Goal: Task Accomplishment & Management: Complete application form

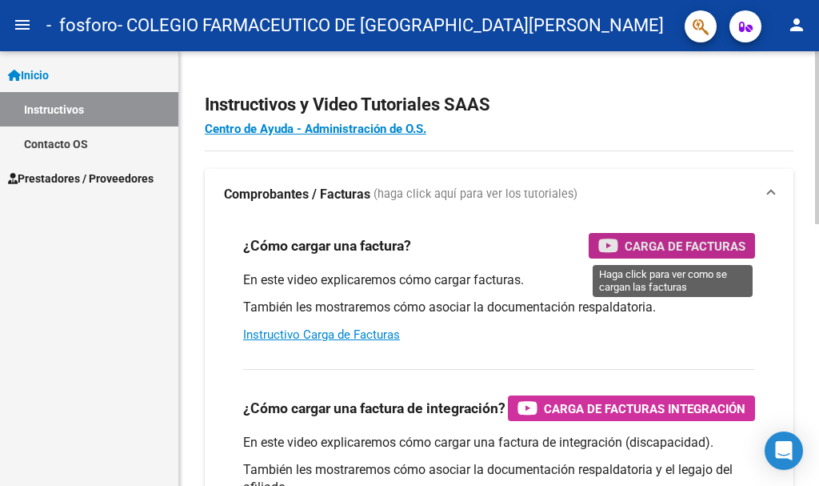
click at [679, 249] on span "Carga de Facturas" at bounding box center [685, 246] width 121 height 20
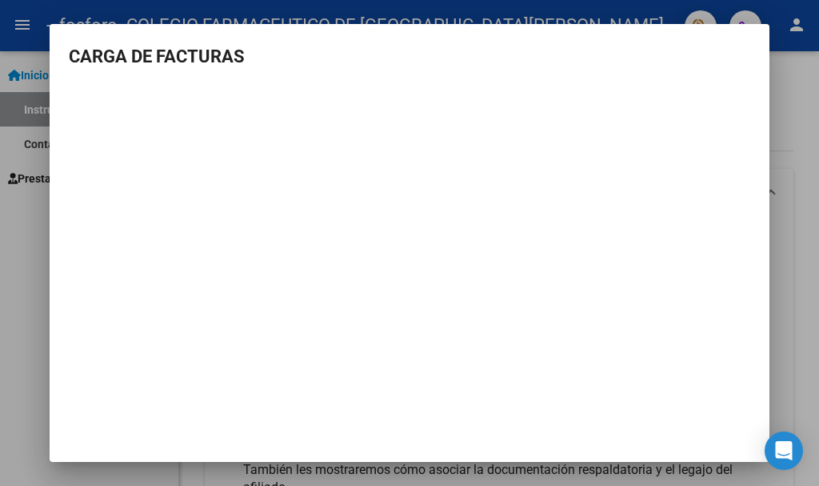
click at [396, 375] on mat-dialog-container "CARGA DE FACTURAS" at bounding box center [410, 242] width 720 height 437
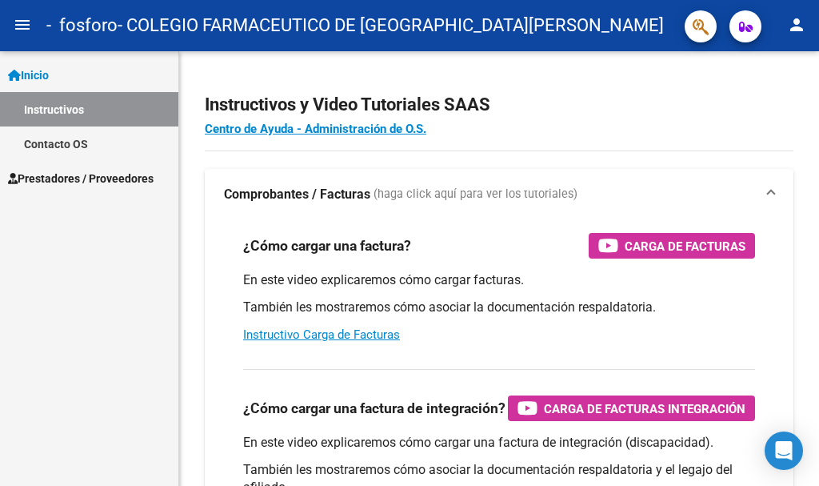
click at [50, 177] on span "Prestadores / Proveedores" at bounding box center [81, 179] width 146 height 18
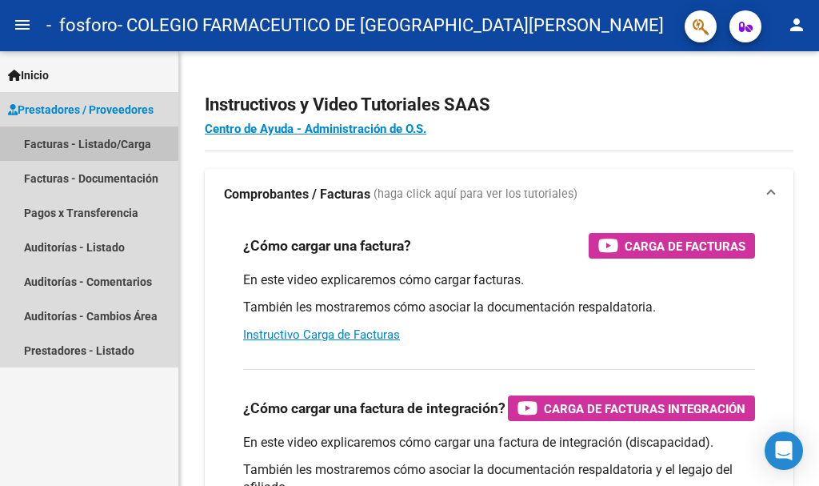
click at [51, 139] on link "Facturas - Listado/Carga" at bounding box center [89, 143] width 178 height 34
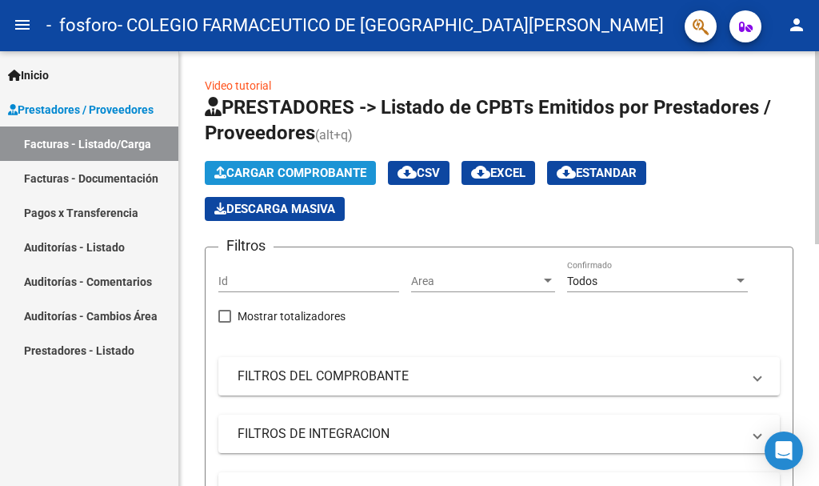
click at [309, 172] on span "Cargar Comprobante" at bounding box center [290, 173] width 152 height 14
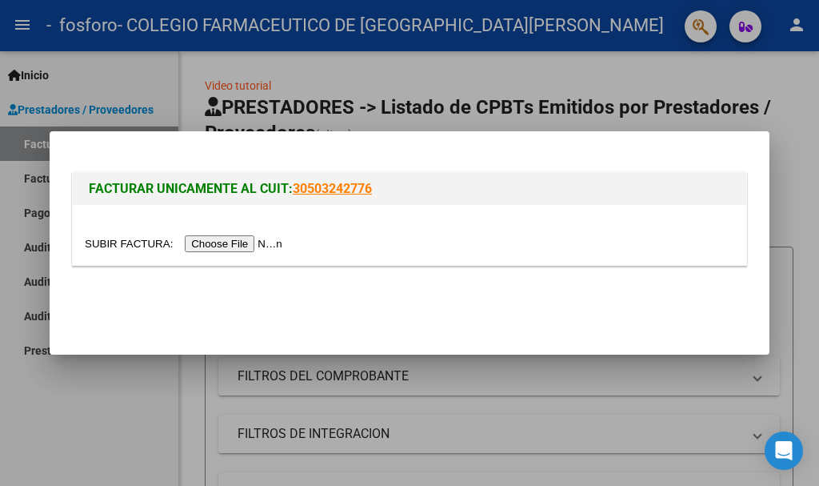
click at [270, 246] on input "file" at bounding box center [186, 243] width 202 height 17
click at [250, 242] on input "file" at bounding box center [186, 243] width 202 height 17
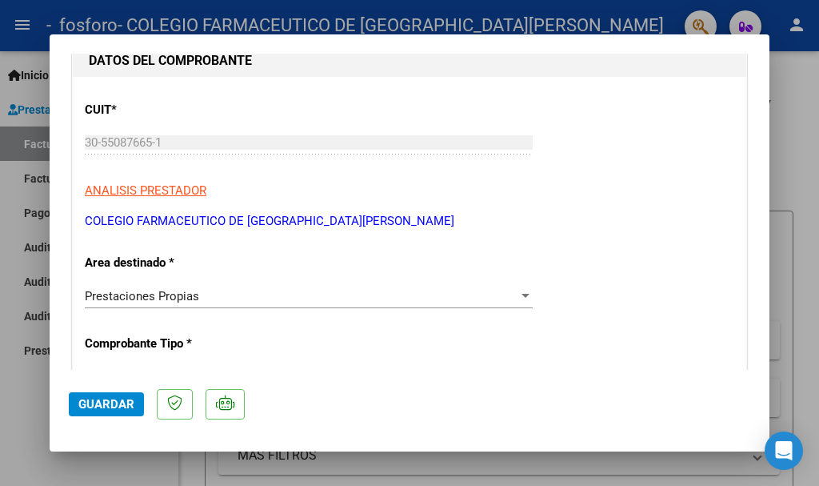
scroll to position [226, 0]
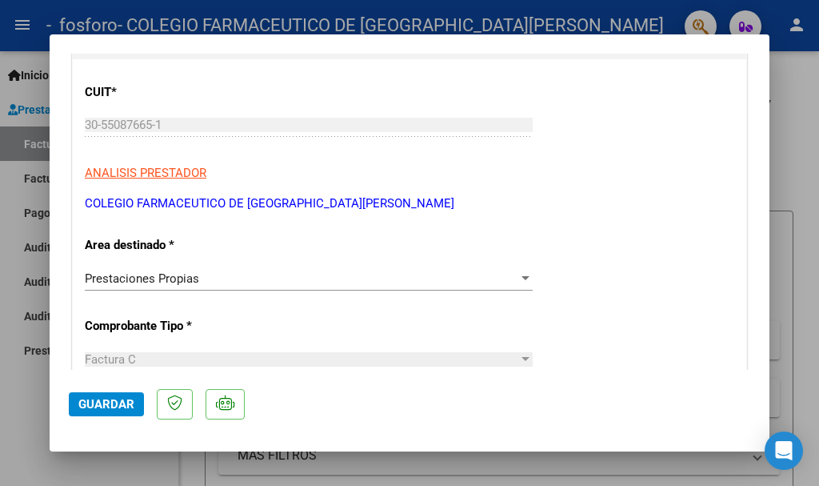
click at [518, 282] on div at bounding box center [525, 278] width 14 height 13
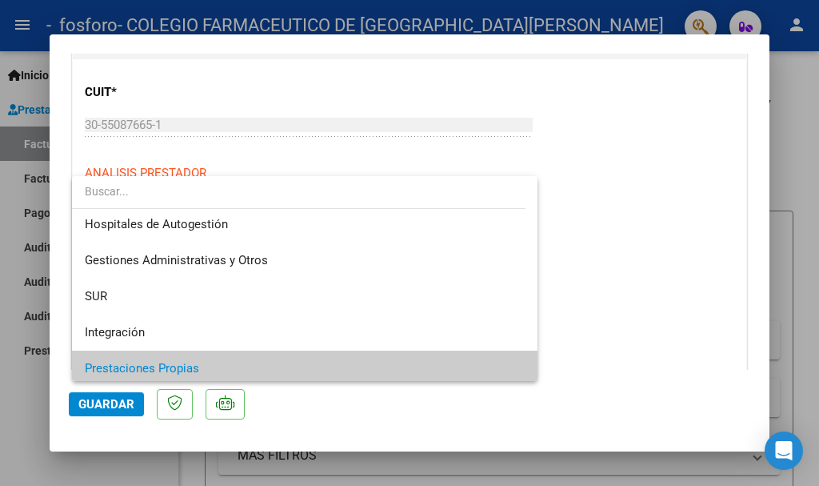
scroll to position [0, 0]
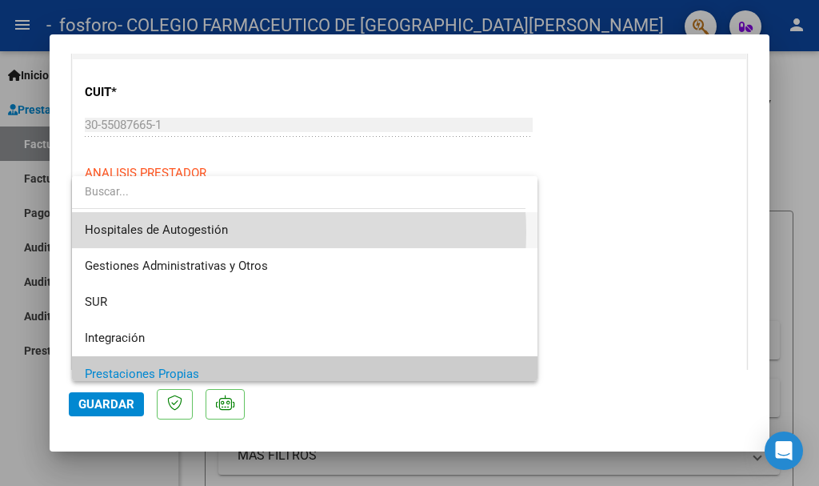
click at [227, 232] on span "Hospitales de Autogestión" at bounding box center [305, 230] width 440 height 36
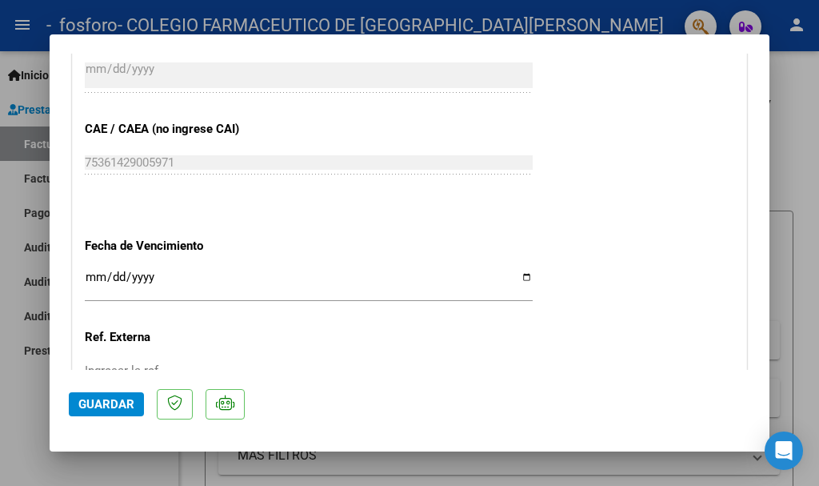
scroll to position [844, 0]
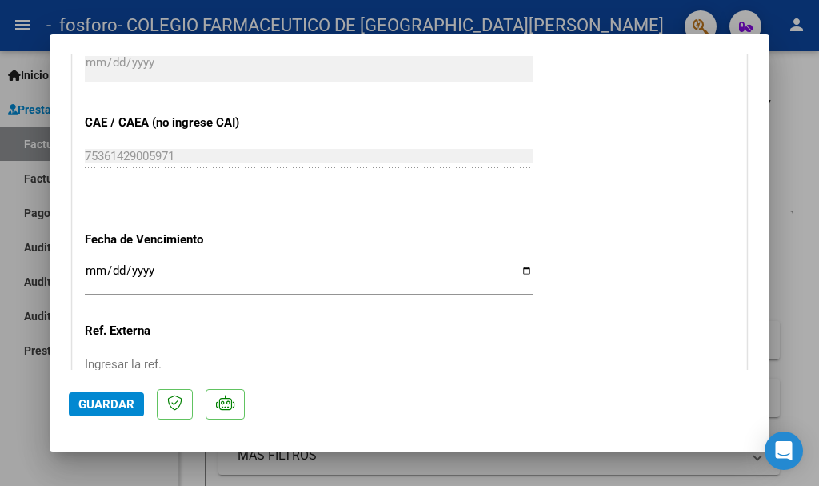
click at [294, 290] on input "Ingresar la fecha" at bounding box center [309, 277] width 448 height 26
click at [520, 274] on input "Ingresar la fecha" at bounding box center [309, 277] width 448 height 26
click at [519, 271] on input "Ingresar la fecha" at bounding box center [309, 277] width 448 height 26
type input "2025-10-27"
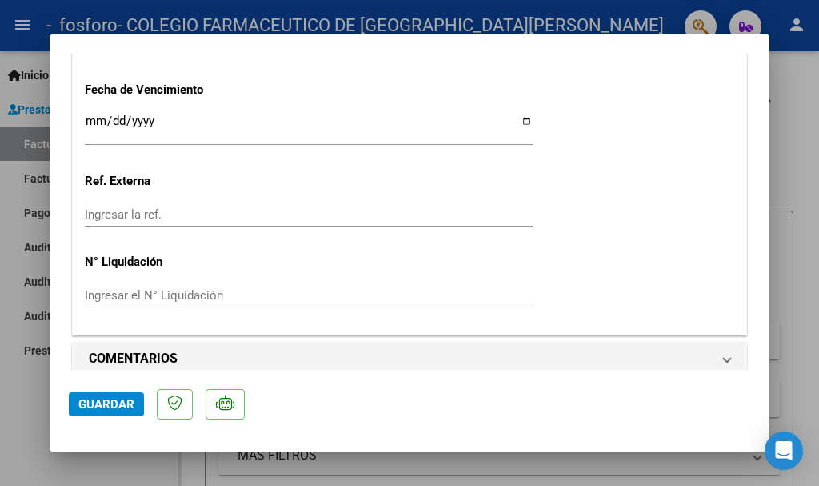
scroll to position [1000, 0]
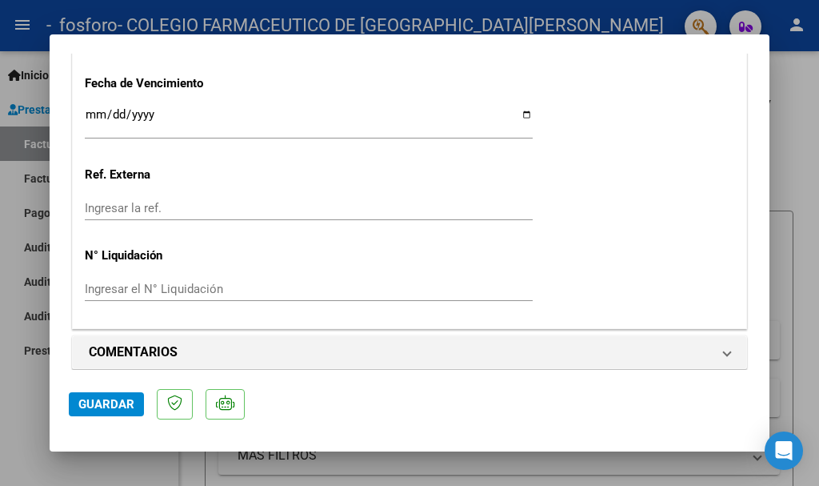
click at [174, 210] on input "Ingresar la ref." at bounding box center [309, 208] width 448 height 14
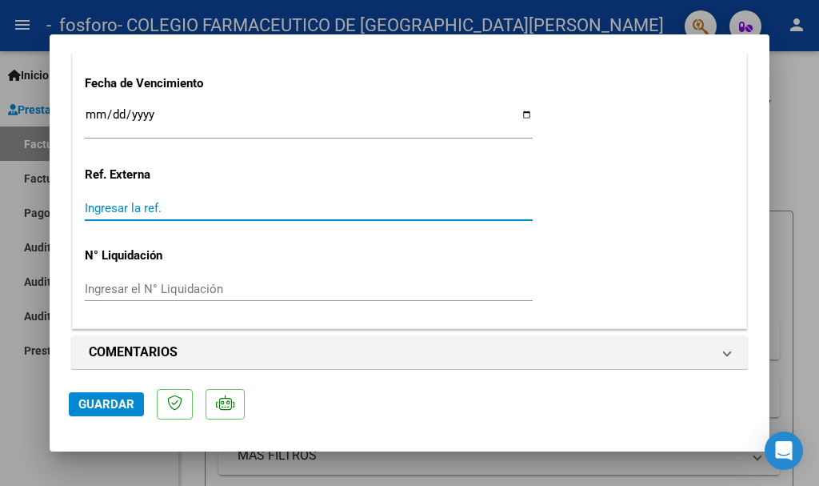
click at [214, 215] on div "Ingresar la ref." at bounding box center [309, 208] width 448 height 24
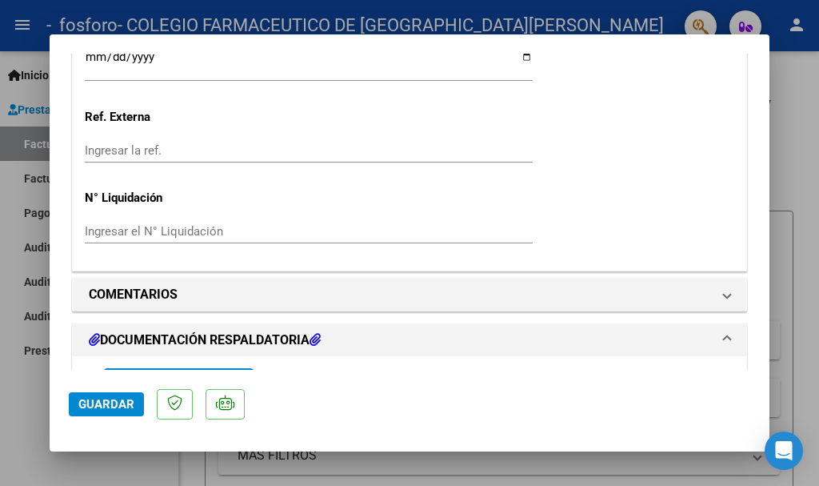
scroll to position [1081, 0]
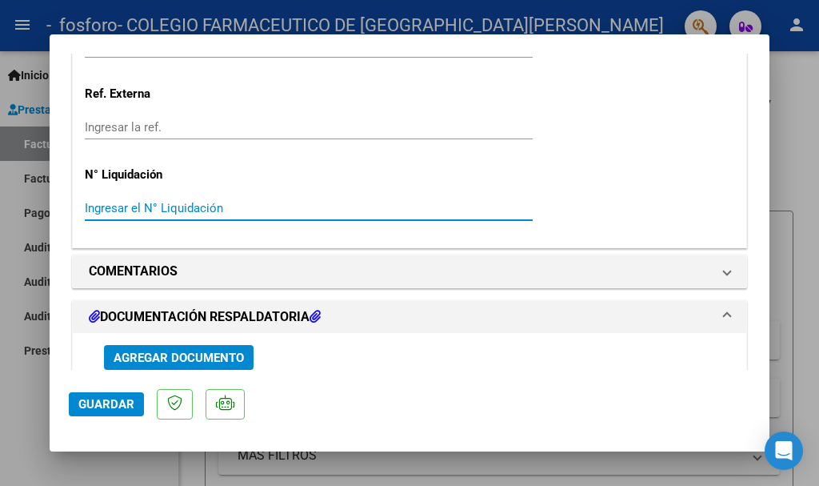
click at [218, 214] on input "Ingresar el N° Liquidación" at bounding box center [309, 208] width 448 height 14
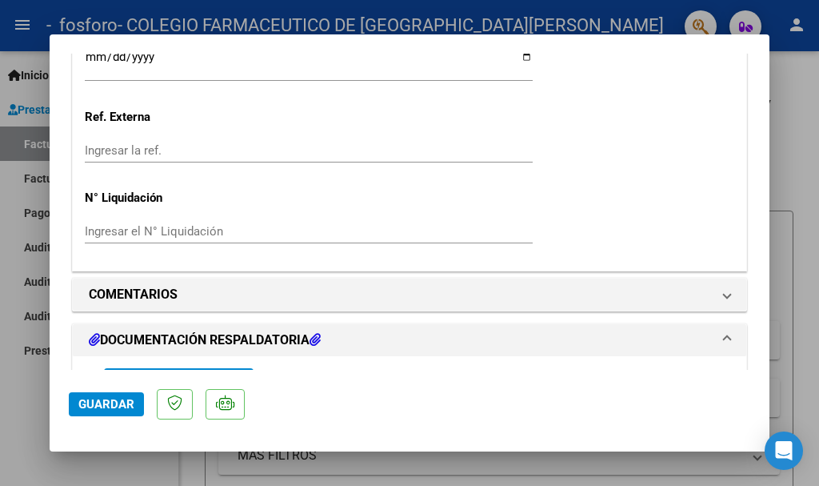
scroll to position [1052, 0]
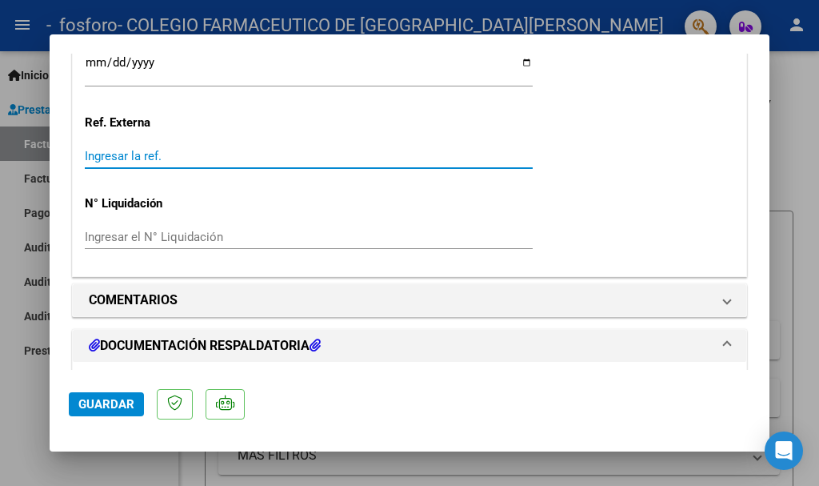
click at [158, 154] on input "Ingresar la ref." at bounding box center [309, 156] width 448 height 14
click at [232, 158] on input "Ingresar la ref." at bounding box center [309, 156] width 448 height 14
click at [256, 159] on input "Ingresar la ref." at bounding box center [309, 156] width 448 height 14
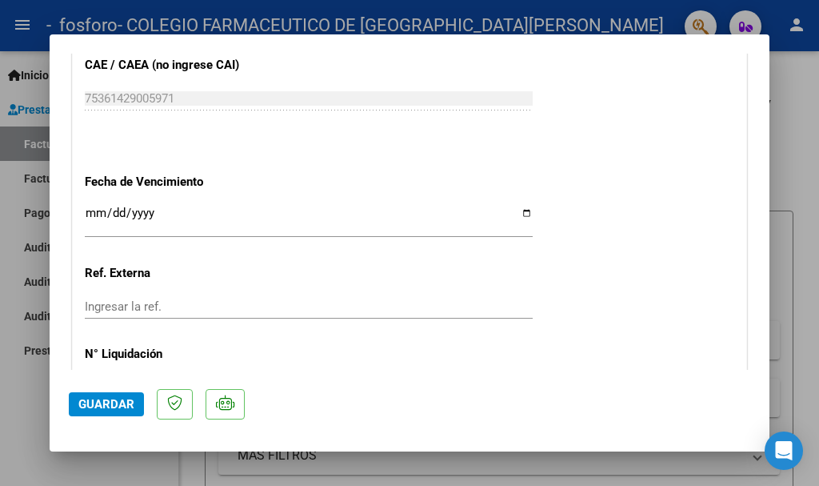
scroll to position [919, 0]
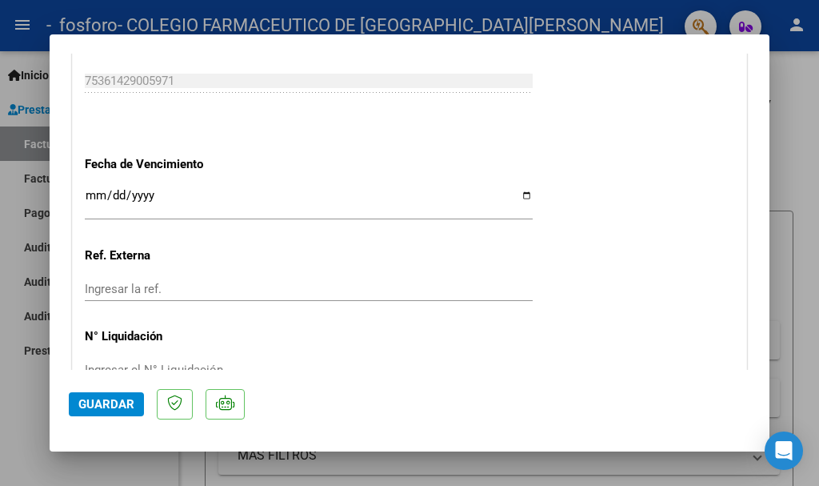
click at [140, 252] on p "Ref. Externa" at bounding box center [182, 255] width 195 height 18
click at [207, 201] on input "2025-10-27" at bounding box center [309, 202] width 448 height 26
click at [203, 285] on input "Ingresar la ref." at bounding box center [309, 289] width 448 height 14
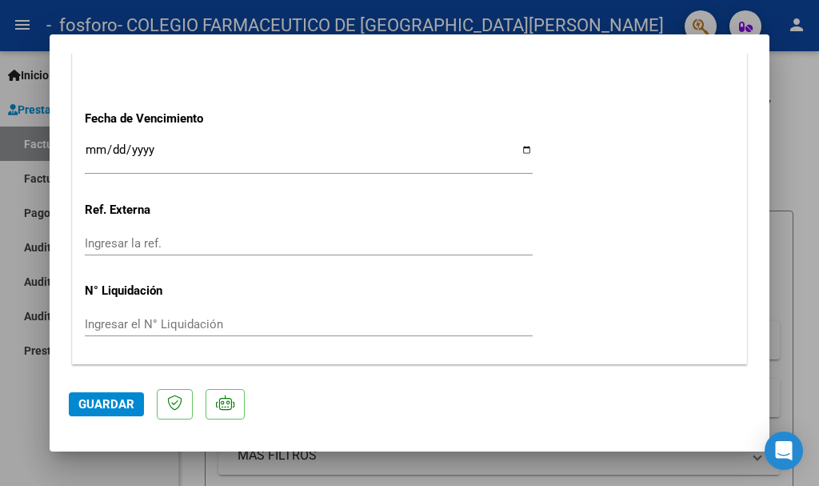
scroll to position [993, 0]
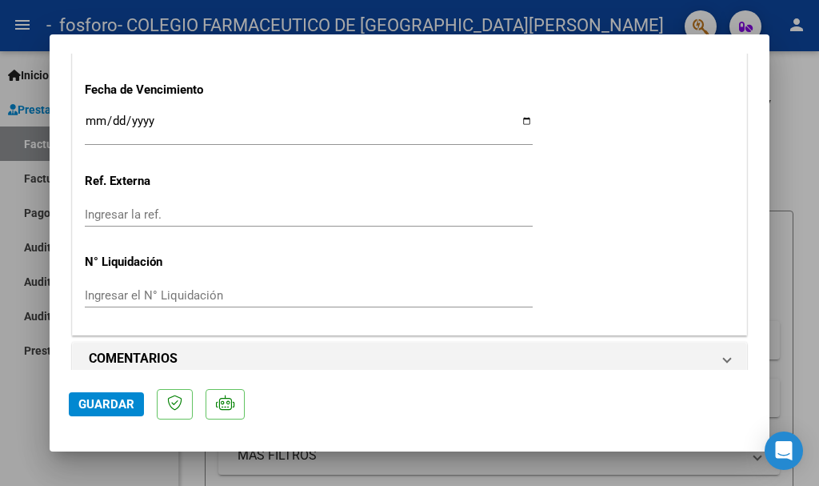
click at [128, 300] on input "Ingresar el N° Liquidación" at bounding box center [309, 295] width 448 height 14
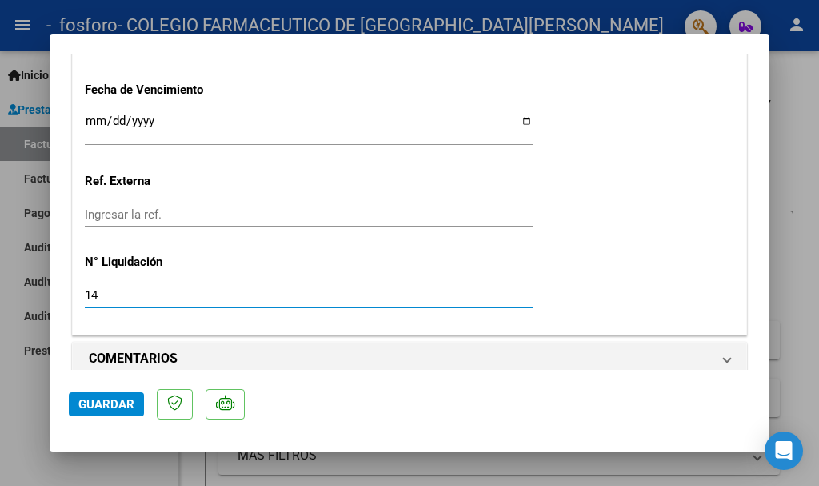
type input "1"
click at [186, 224] on div "Ingresar la ref." at bounding box center [309, 214] width 448 height 24
click at [154, 289] on input "Ingresar el N° Liquidación" at bounding box center [309, 295] width 448 height 14
click at [645, 14] on div at bounding box center [409, 243] width 819 height 486
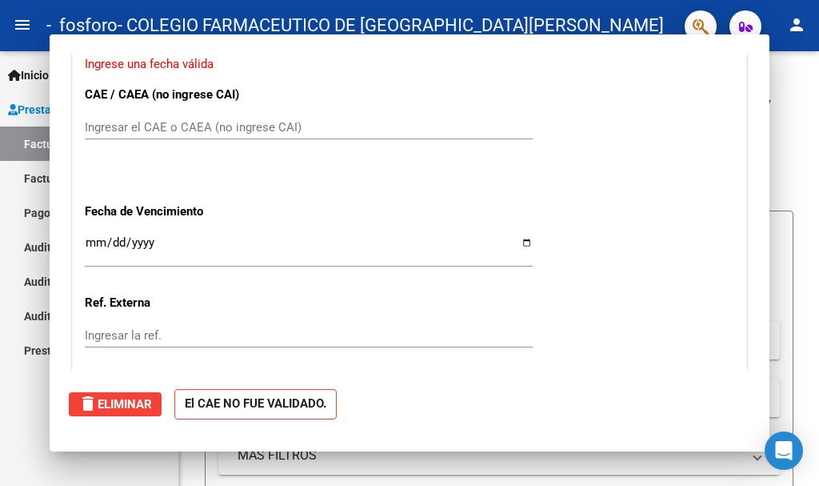
scroll to position [0, 0]
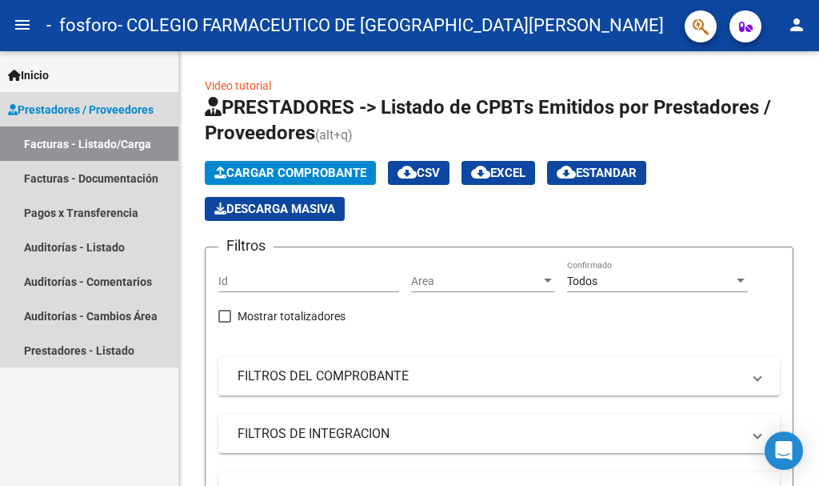
click at [48, 107] on span "Prestadores / Proveedores" at bounding box center [81, 110] width 146 height 18
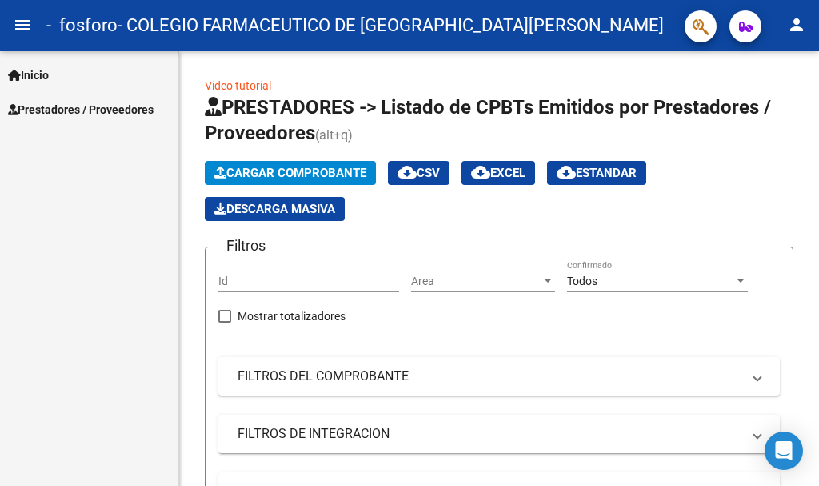
click at [43, 77] on span "Inicio" at bounding box center [28, 75] width 41 height 18
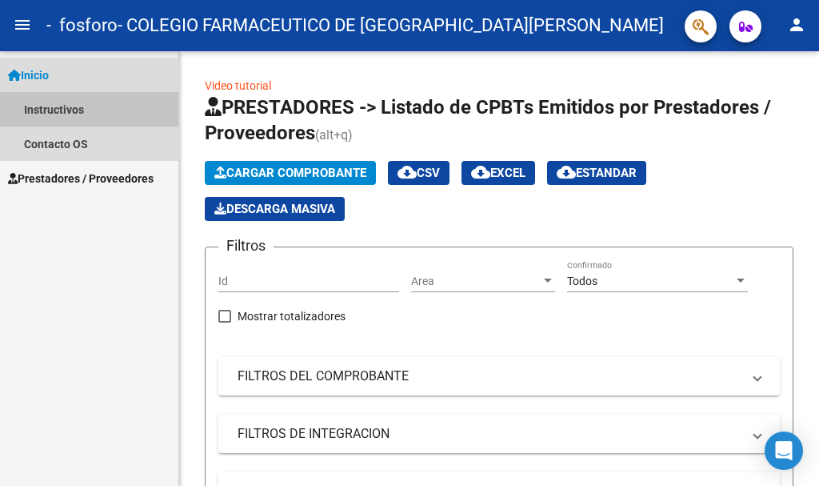
click at [59, 109] on link "Instructivos" at bounding box center [89, 109] width 178 height 34
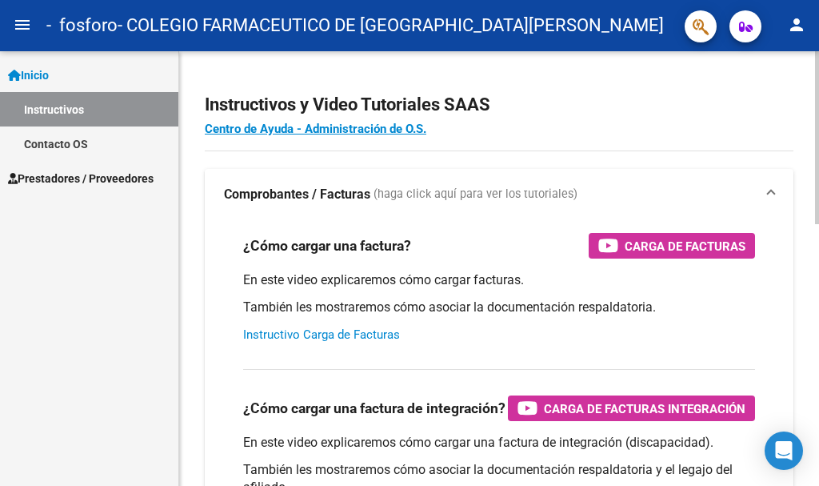
click at [310, 331] on link "Instructivo Carga de Facturas" at bounding box center [321, 334] width 157 height 14
click at [52, 111] on link "Instructivos" at bounding box center [89, 109] width 178 height 34
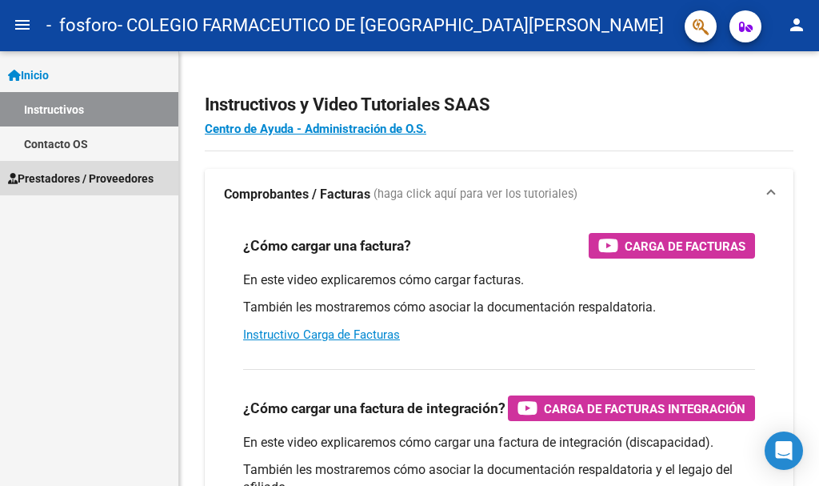
click at [57, 177] on span "Prestadores / Proveedores" at bounding box center [81, 179] width 146 height 18
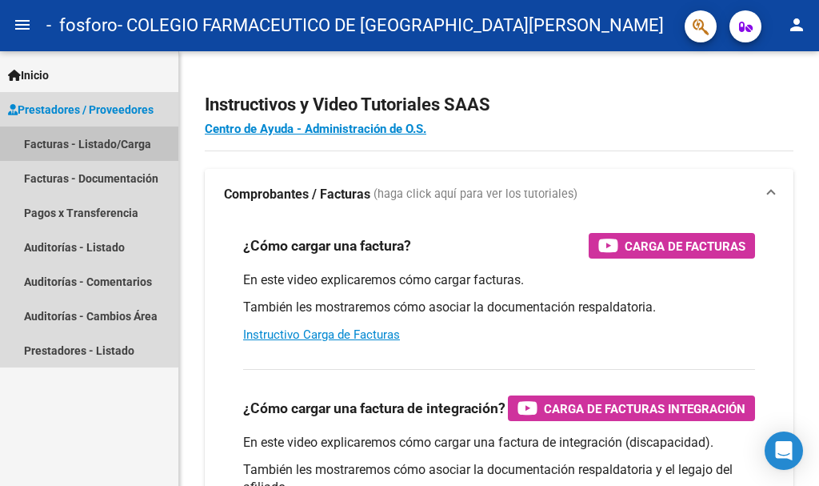
click at [61, 142] on link "Facturas - Listado/Carga" at bounding box center [89, 143] width 178 height 34
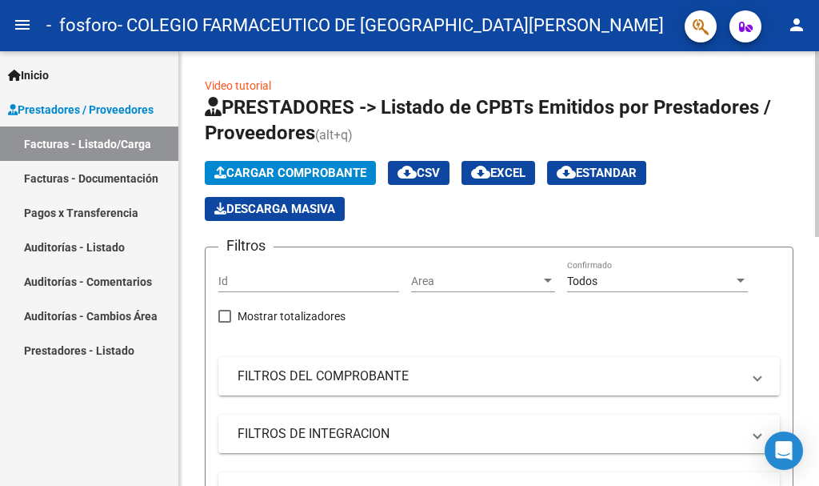
click at [314, 170] on span "Cargar Comprobante" at bounding box center [290, 173] width 152 height 14
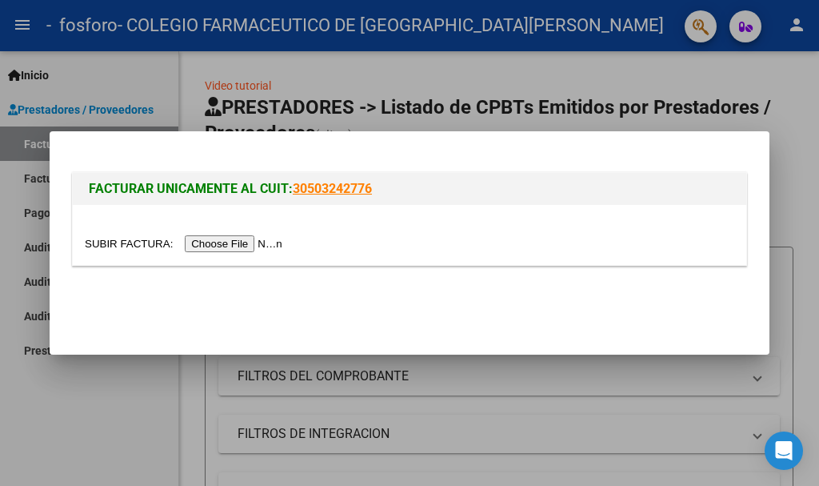
click at [284, 243] on input "file" at bounding box center [186, 243] width 202 height 17
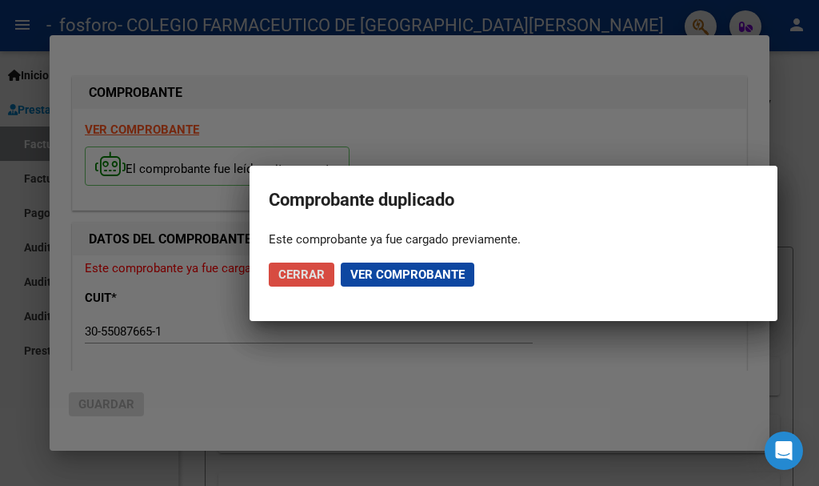
click at [312, 277] on span "Cerrar" at bounding box center [301, 274] width 46 height 14
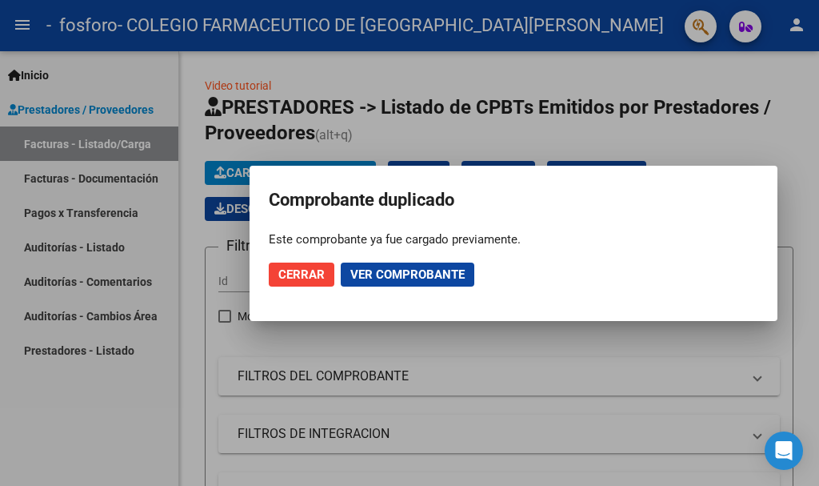
click at [297, 278] on span "Cerrar" at bounding box center [301, 274] width 46 height 14
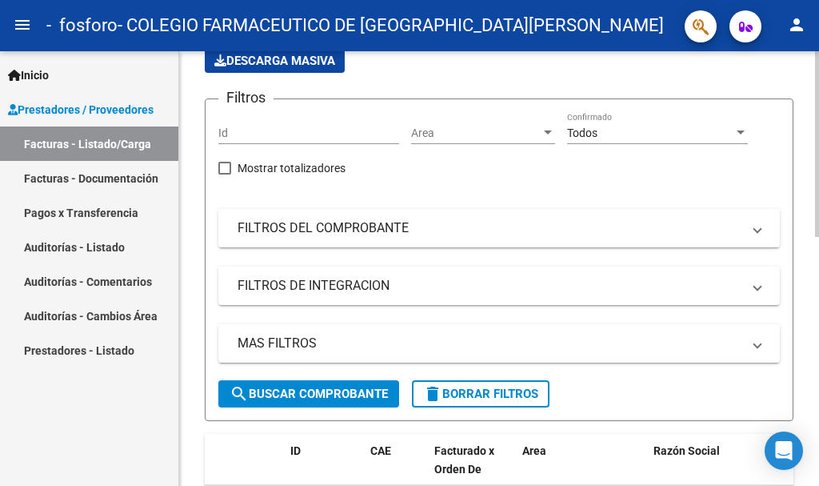
click at [818, 195] on div at bounding box center [817, 209] width 4 height 186
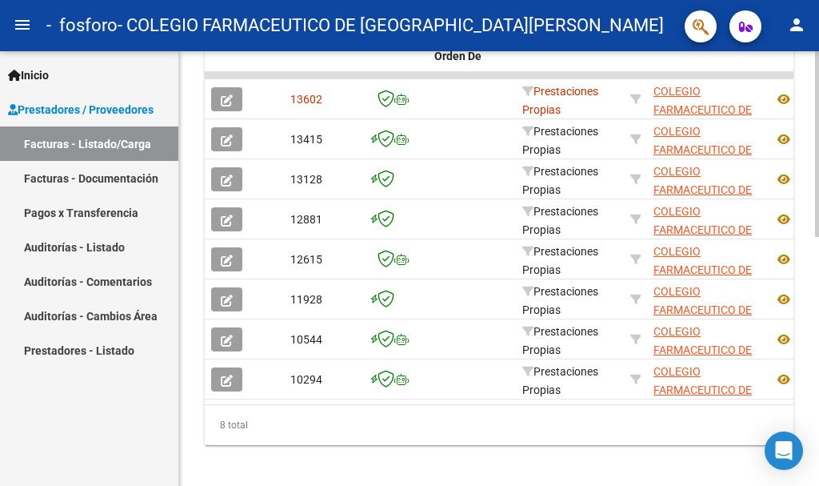
scroll to position [568, 0]
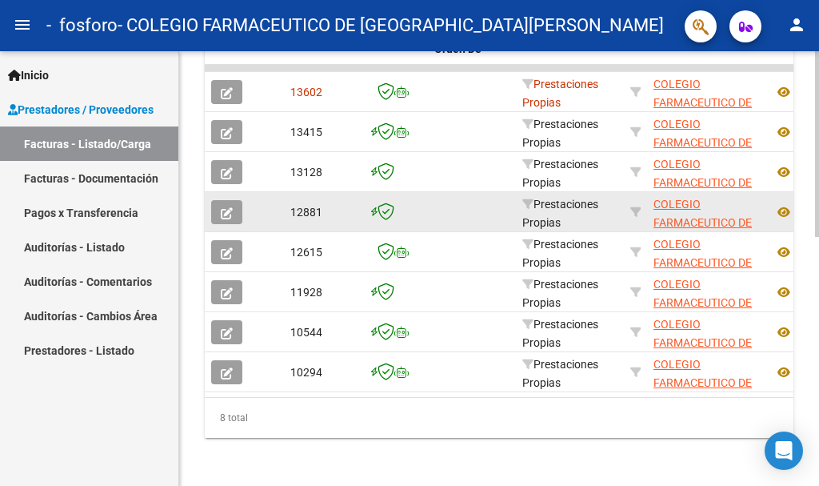
scroll to position [529, 0]
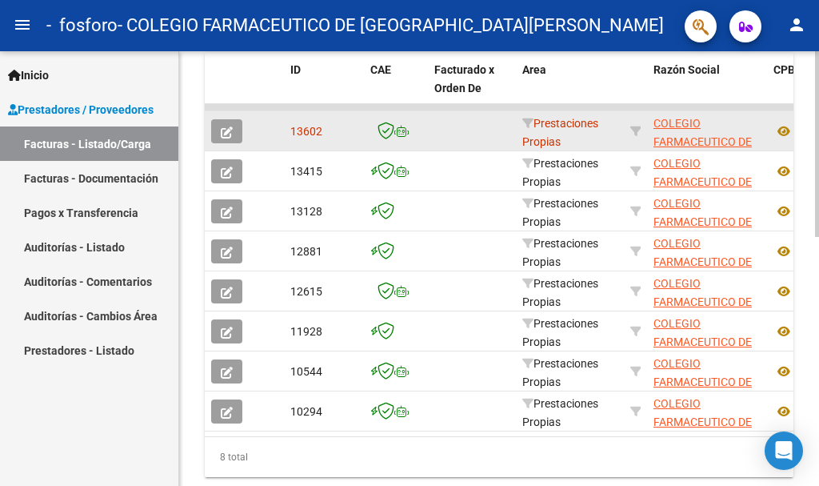
click at [224, 137] on icon "button" at bounding box center [227, 132] width 12 height 12
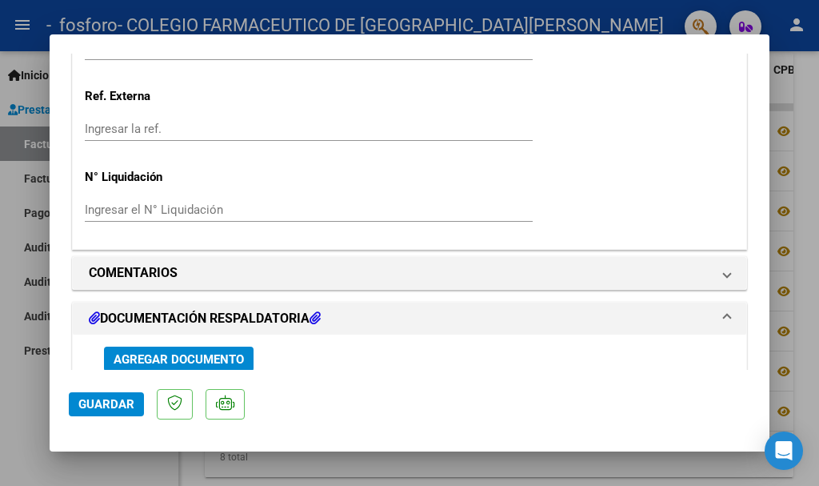
scroll to position [1048, 0]
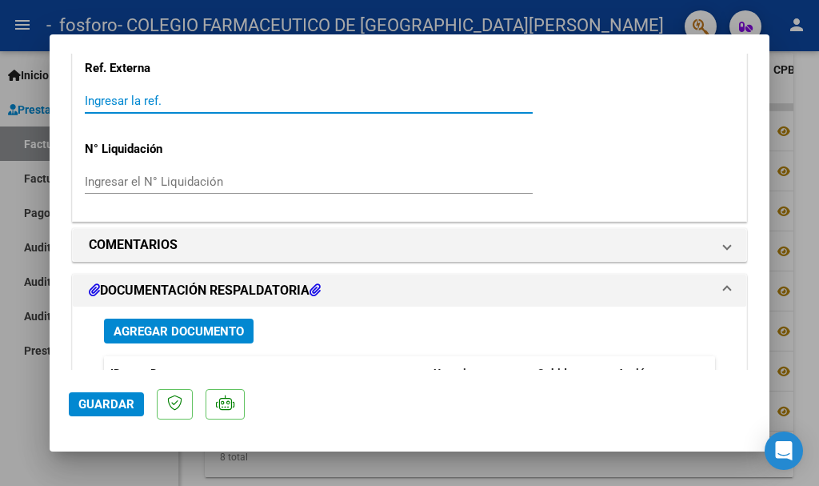
click at [142, 95] on input "Ingresar la ref." at bounding box center [309, 101] width 448 height 14
type input "1"
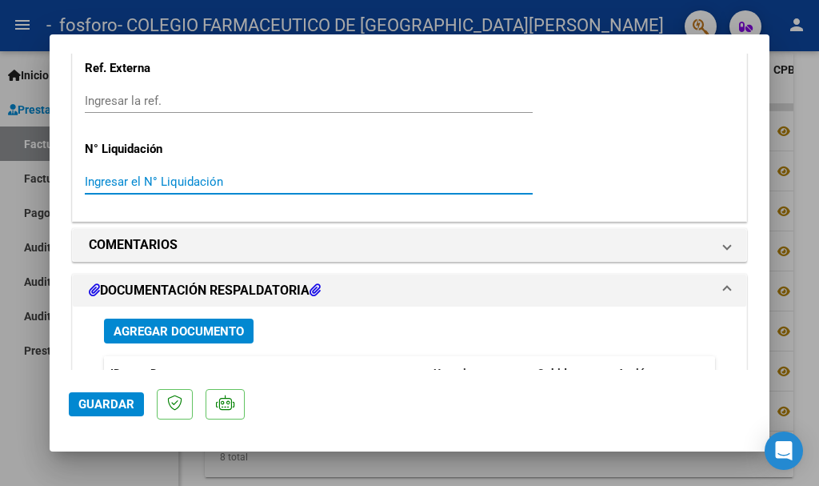
click at [211, 179] on input "Ingresar el N° Liquidación" at bounding box center [309, 181] width 448 height 14
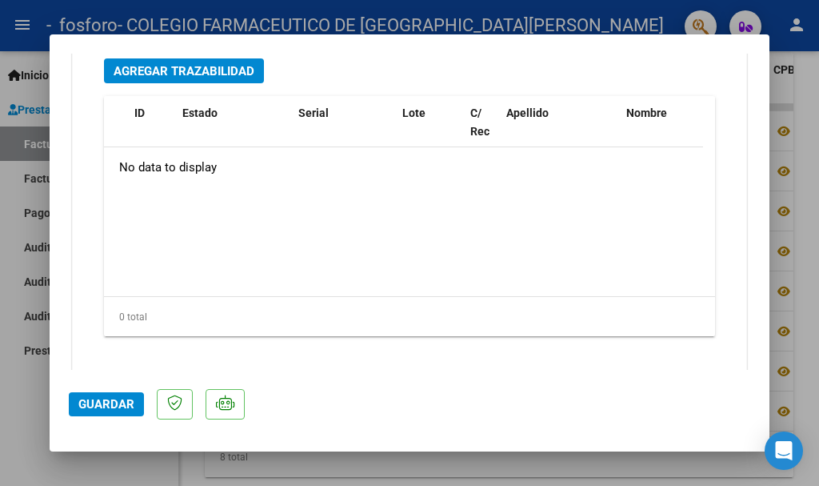
scroll to position [1697, 0]
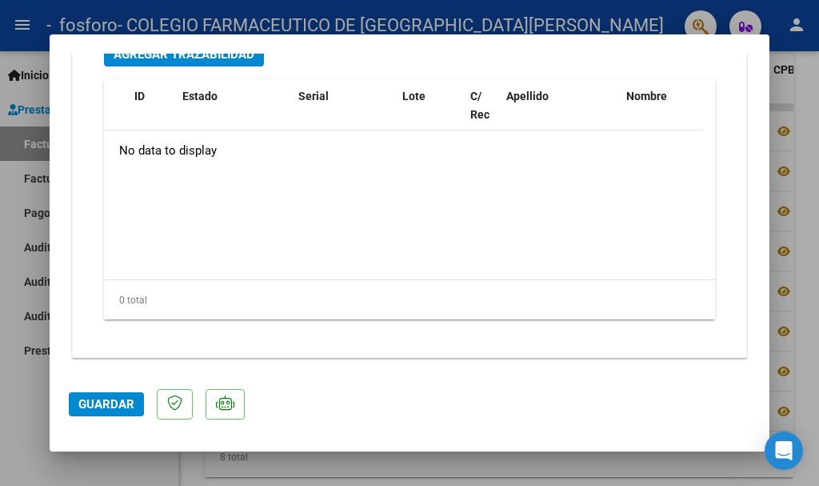
click at [129, 408] on span "Guardar" at bounding box center [106, 404] width 56 height 14
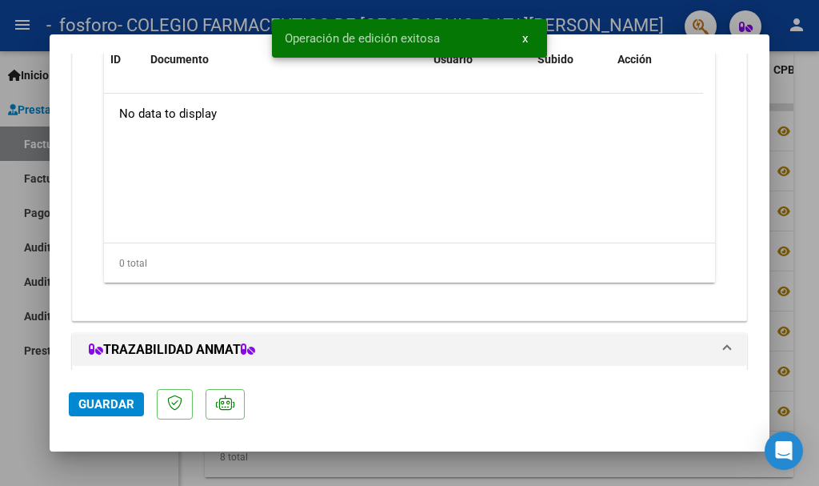
scroll to position [0, 0]
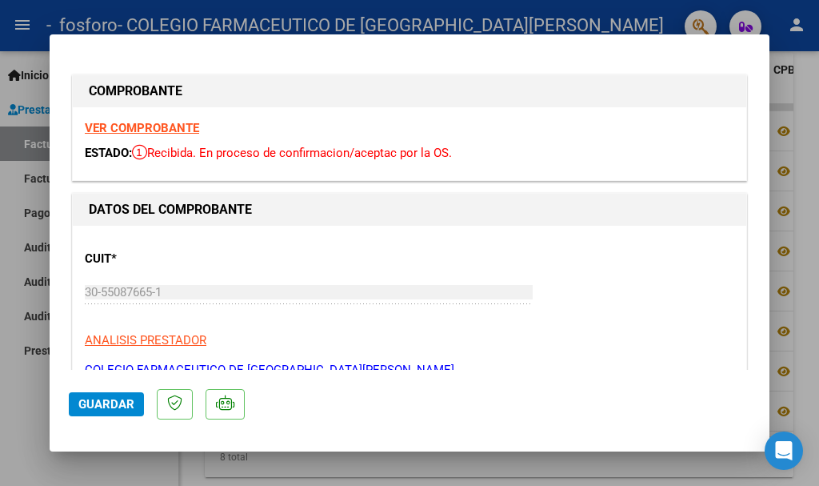
click at [785, 48] on div at bounding box center [409, 243] width 819 height 486
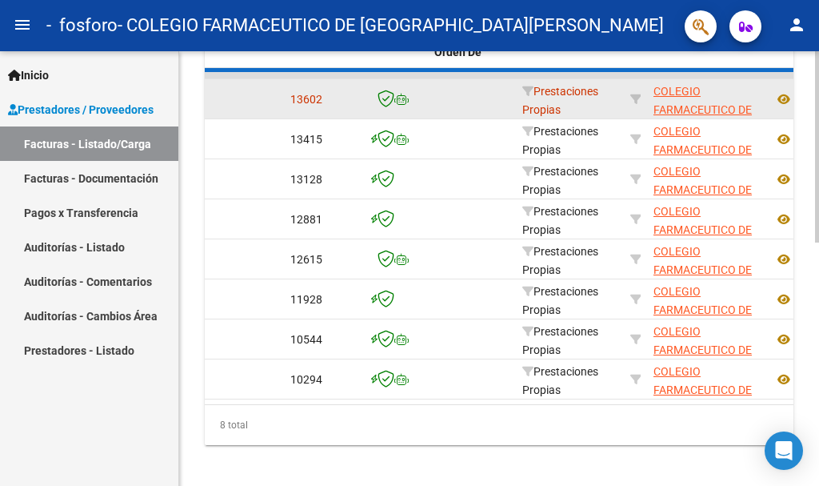
scroll to position [529, 0]
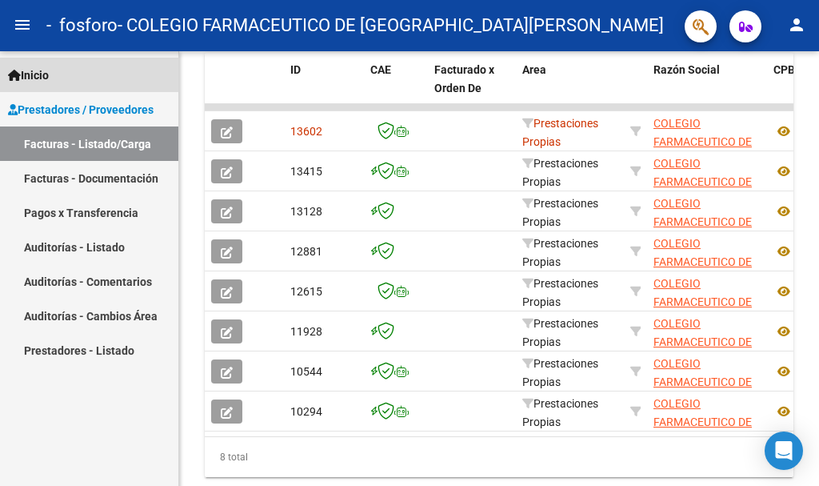
click at [57, 75] on link "Inicio" at bounding box center [89, 75] width 178 height 34
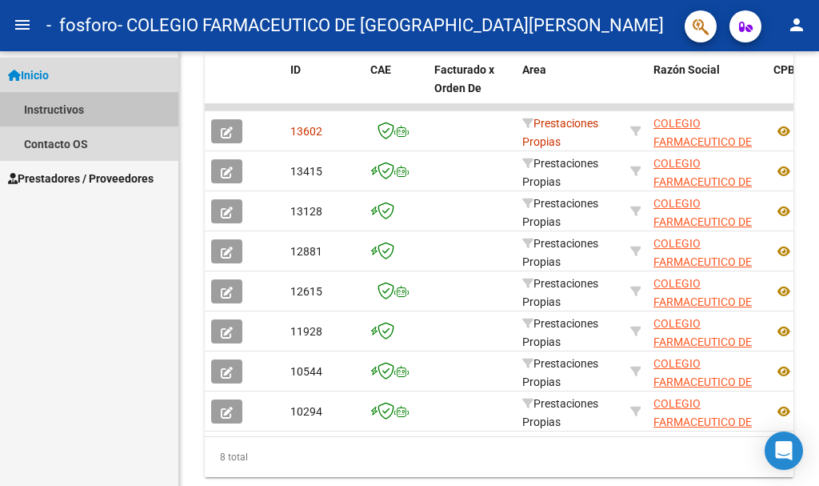
click at [66, 109] on link "Instructivos" at bounding box center [89, 109] width 178 height 34
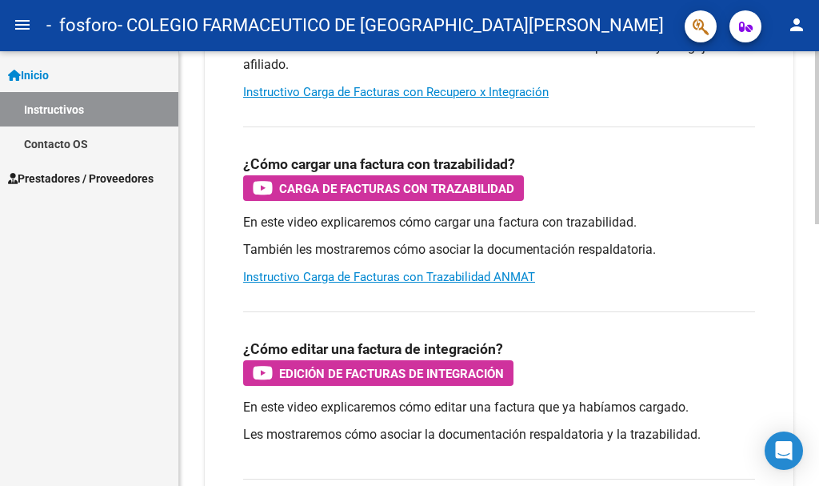
scroll to position [418, 0]
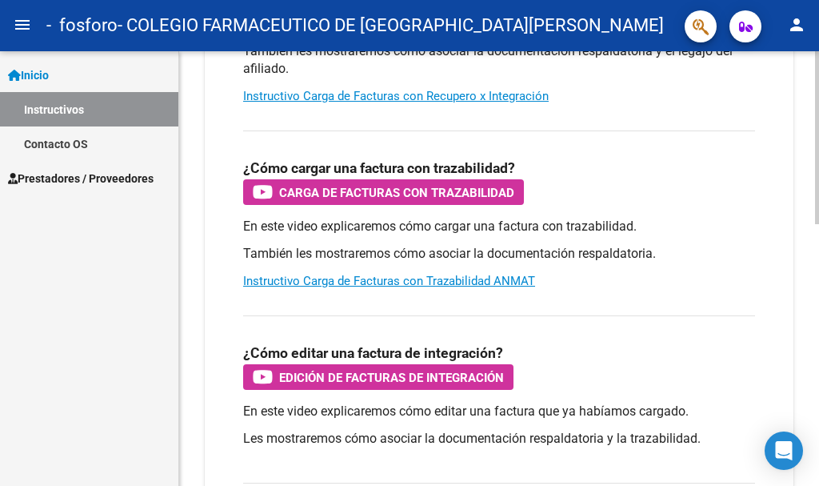
click at [818, 242] on div at bounding box center [817, 304] width 4 height 173
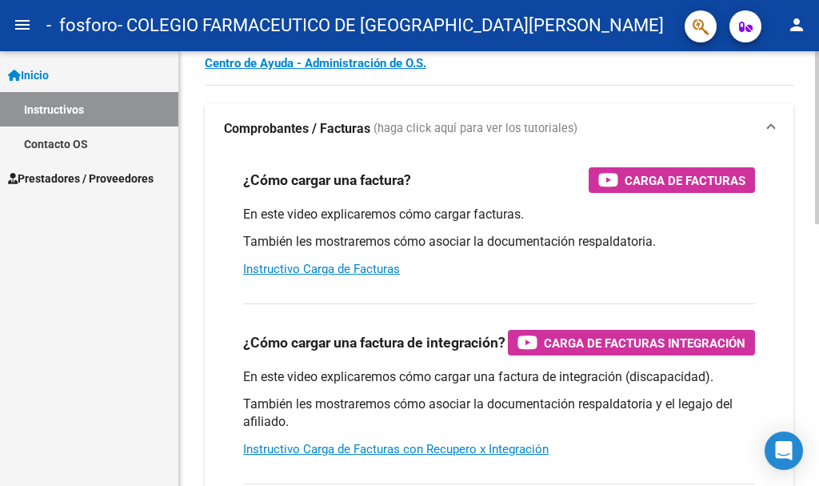
scroll to position [20, 0]
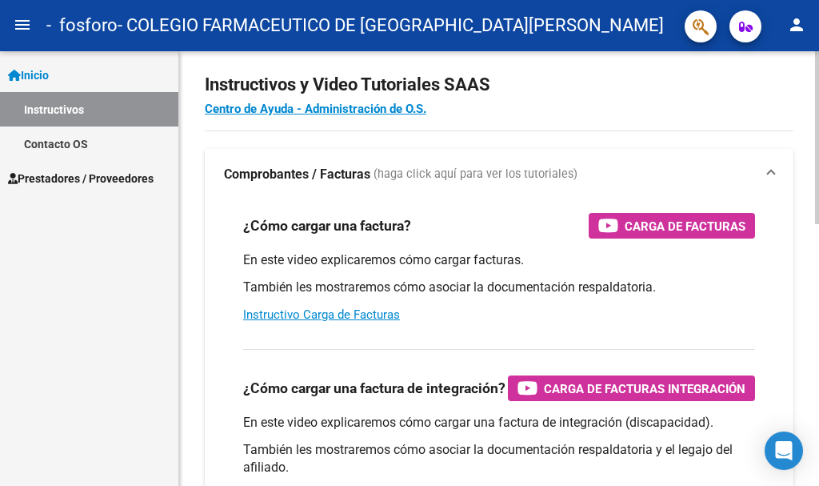
click at [818, 169] on div at bounding box center [817, 145] width 4 height 173
click at [358, 317] on link "Instructivo Carga de Facturas" at bounding box center [321, 314] width 157 height 14
